Goal: Task Accomplishment & Management: Use online tool/utility

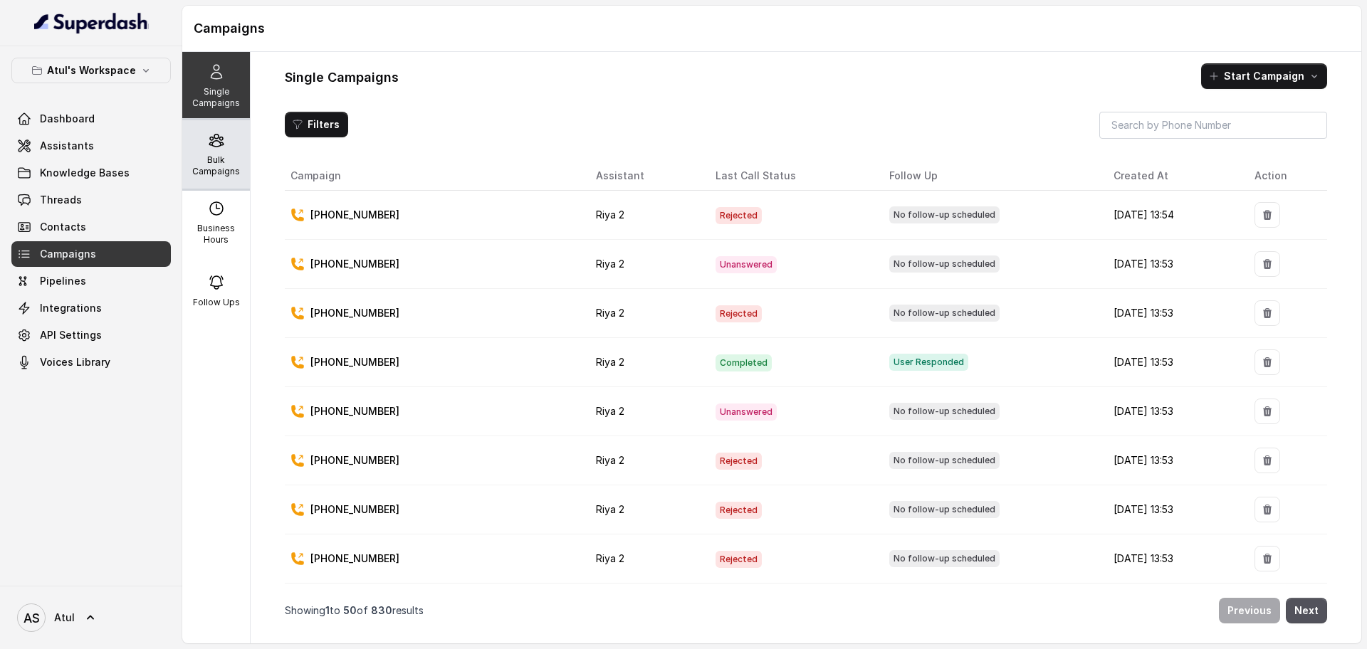
click at [199, 170] on p "Bulk Campaigns" at bounding box center [216, 165] width 56 height 23
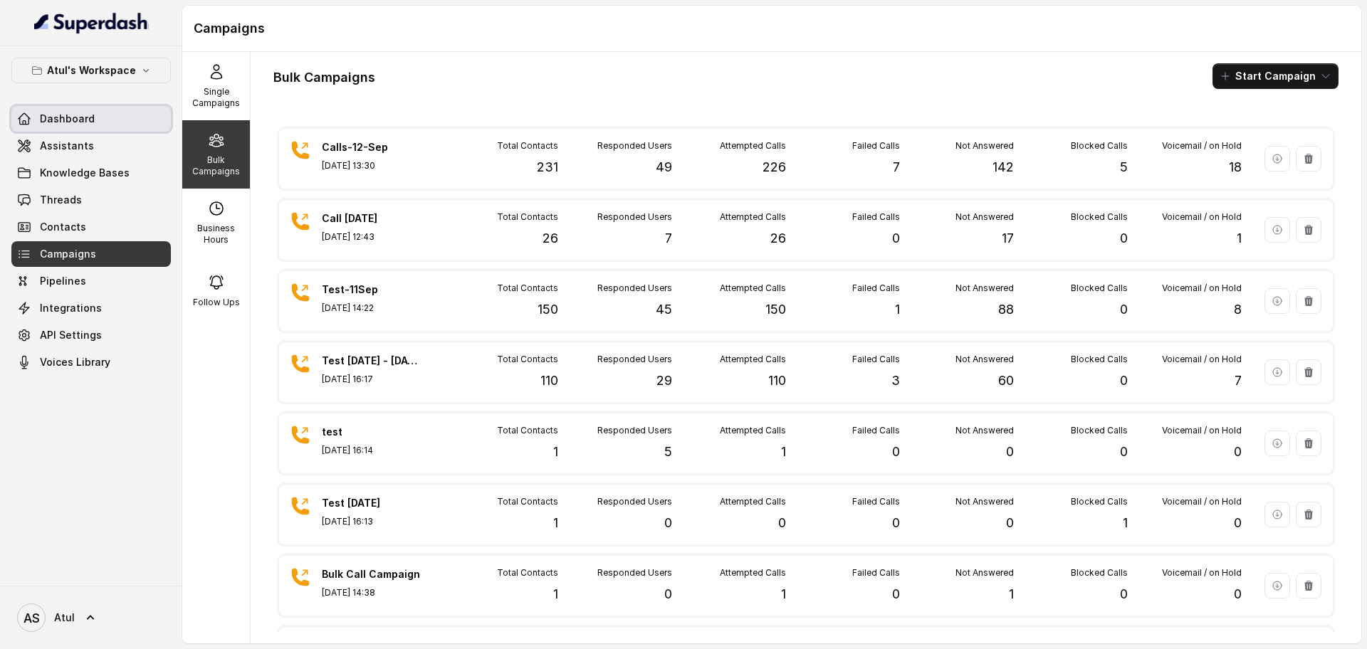
click at [78, 122] on span "Dashboard" at bounding box center [67, 119] width 55 height 14
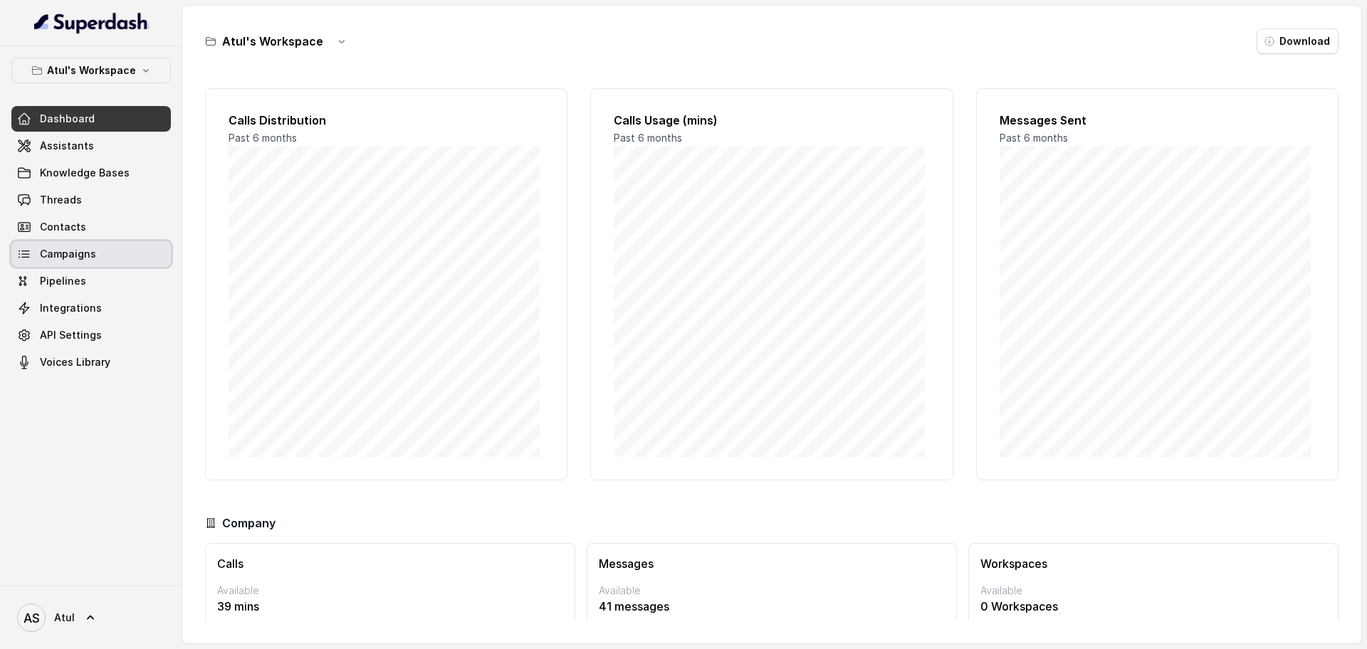
click at [102, 243] on link "Campaigns" at bounding box center [90, 254] width 159 height 26
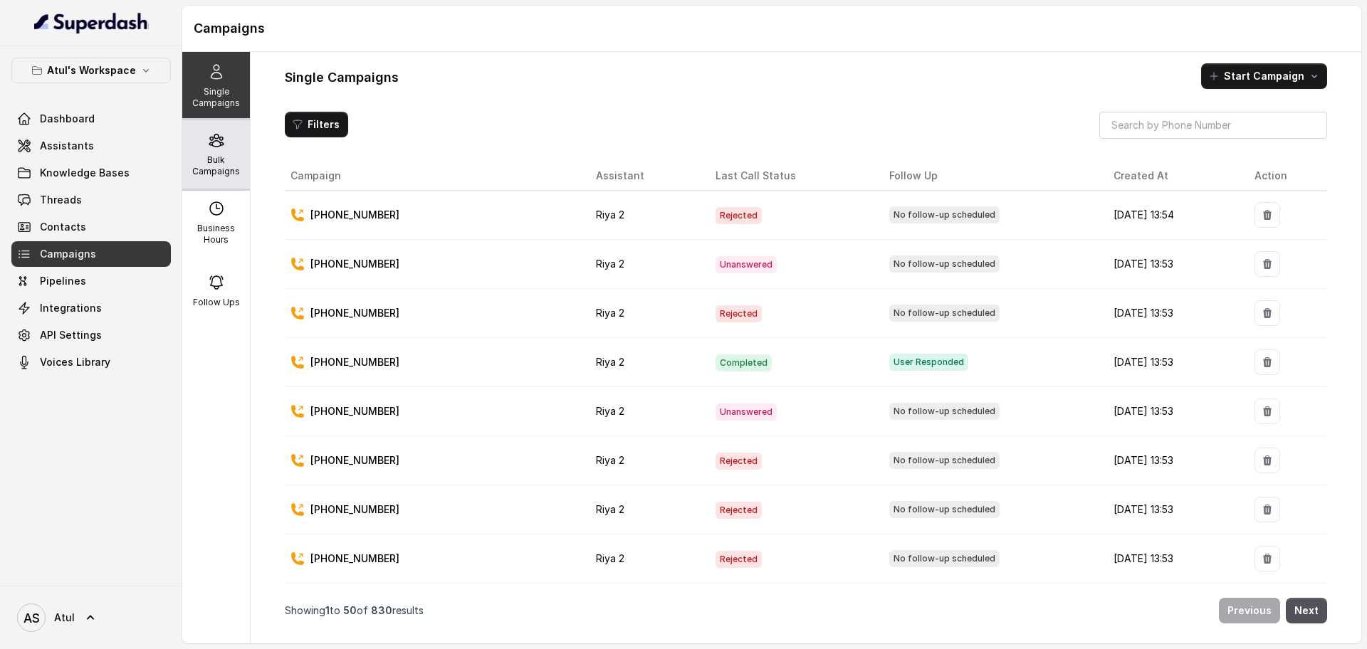
click at [214, 164] on p "Bulk Campaigns" at bounding box center [216, 165] width 56 height 23
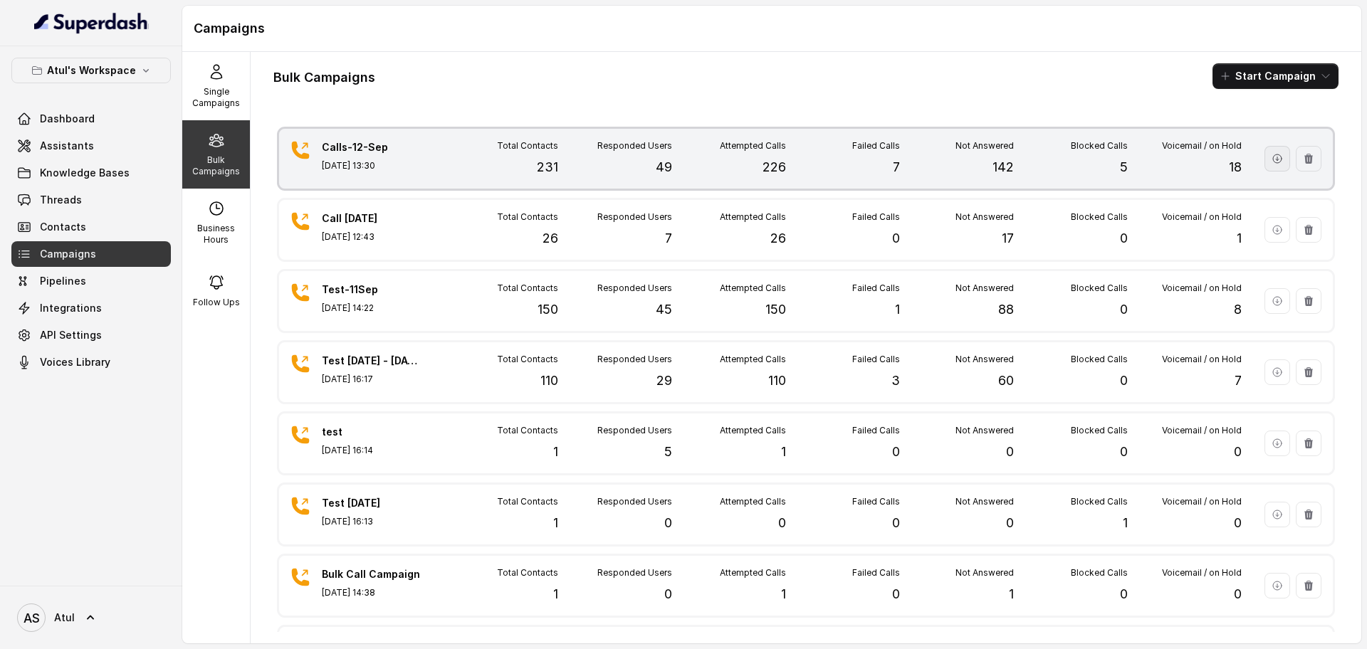
click at [1271, 162] on icon "button" at bounding box center [1276, 158] width 11 height 11
